Goal: Navigation & Orientation: Find specific page/section

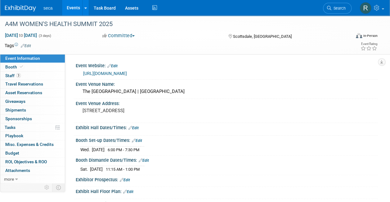
click at [71, 10] on link "Events" at bounding box center [73, 8] width 23 height 16
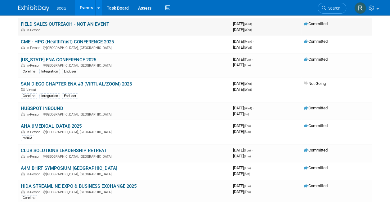
scroll to position [50, 0]
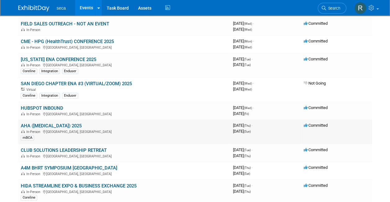
click at [71, 124] on link "AHA ([MEDICAL_DATA]) 2025" at bounding box center [51, 126] width 61 height 6
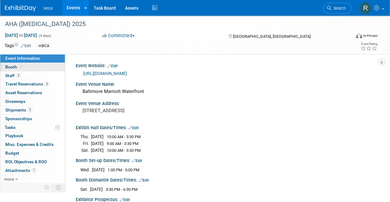
click at [21, 65] on icon at bounding box center [21, 66] width 3 height 3
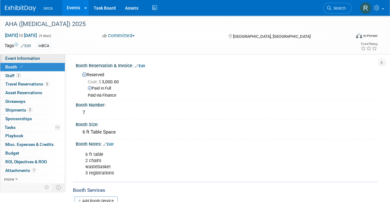
click at [35, 57] on span "Event Information" at bounding box center [22, 58] width 35 height 5
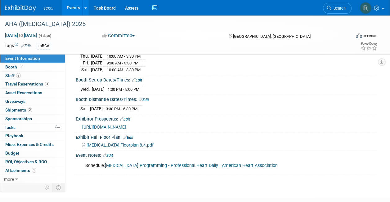
scroll to position [118, 0]
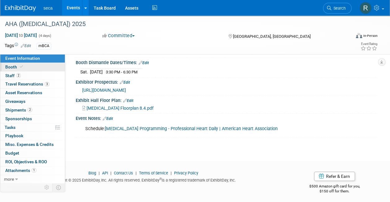
click at [31, 67] on link "Booth" at bounding box center [32, 67] width 65 height 8
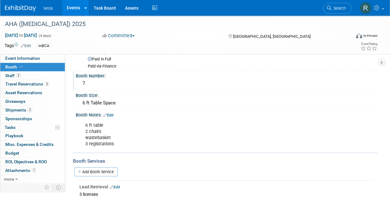
scroll to position [0, 0]
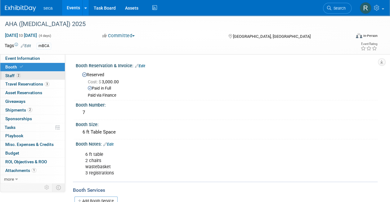
click at [35, 72] on link "2 Staff 2" at bounding box center [32, 76] width 65 height 8
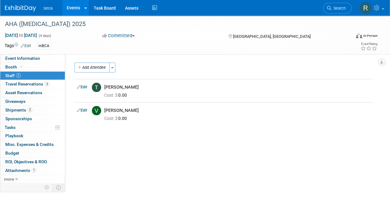
click at [73, 11] on link "Events" at bounding box center [73, 8] width 23 height 16
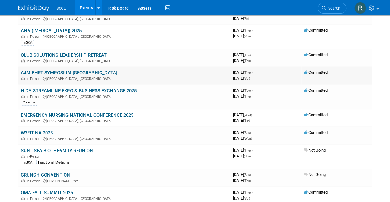
scroll to position [145, 0]
